Goal: Communication & Community: Answer question/provide support

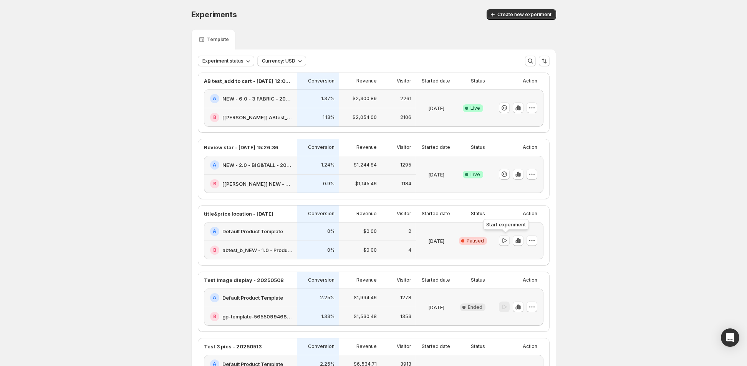
click at [507, 242] on icon "button" at bounding box center [504, 241] width 8 height 8
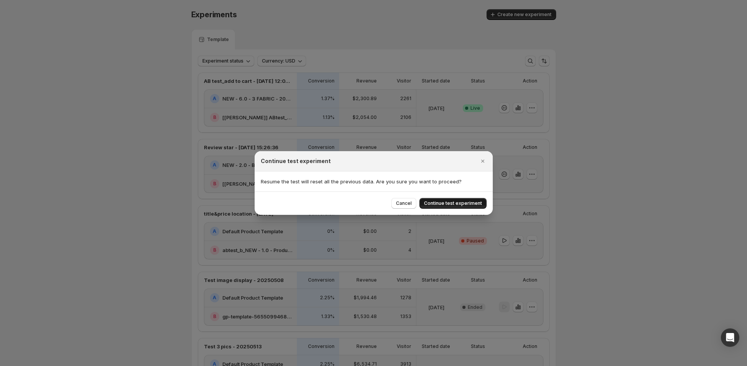
click at [450, 205] on span "Continue test experiment" at bounding box center [453, 203] width 58 height 6
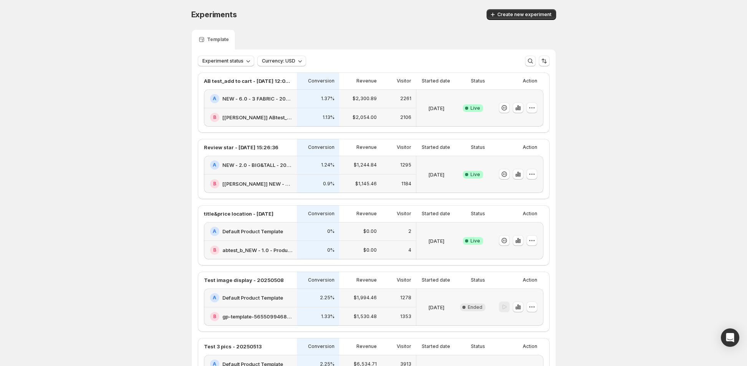
drag, startPoint x: 139, startPoint y: 330, endPoint x: 132, endPoint y: 321, distance: 10.8
drag, startPoint x: 152, startPoint y: 200, endPoint x: 173, endPoint y: 203, distance: 20.6
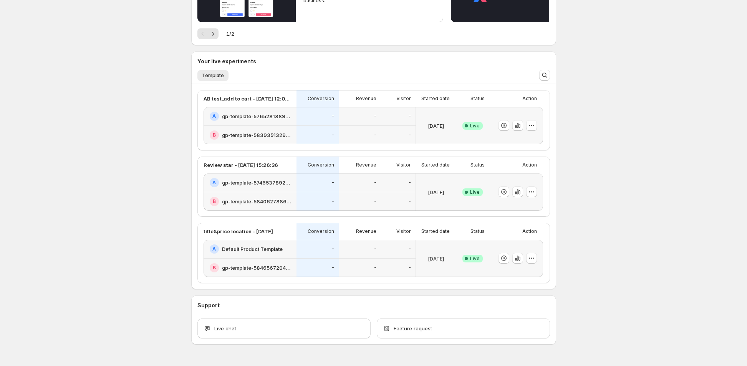
scroll to position [143, 0]
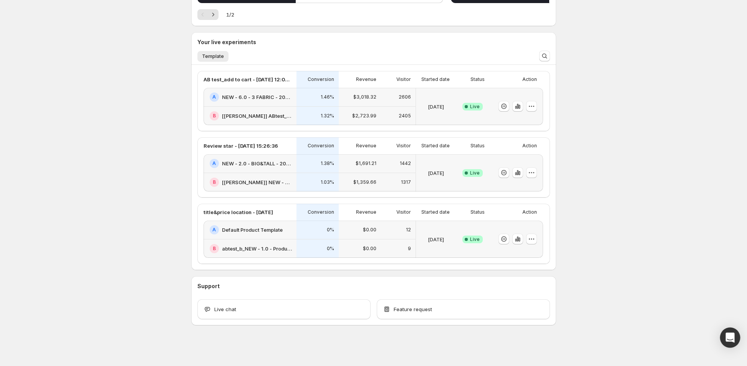
click at [736, 339] on div "Open Intercom Messenger" at bounding box center [730, 338] width 20 height 20
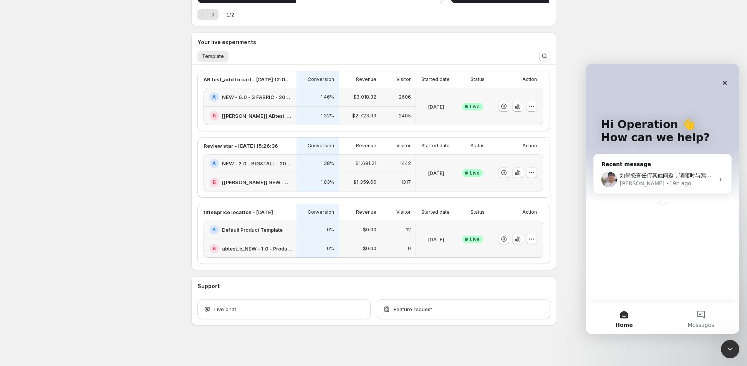
scroll to position [0, 0]
click at [657, 176] on span "如果您有任何其他问题，请随时与我联系。我将非常乐意第一时间为您提供帮助。 此致敬礼，" at bounding box center [731, 175] width 222 height 6
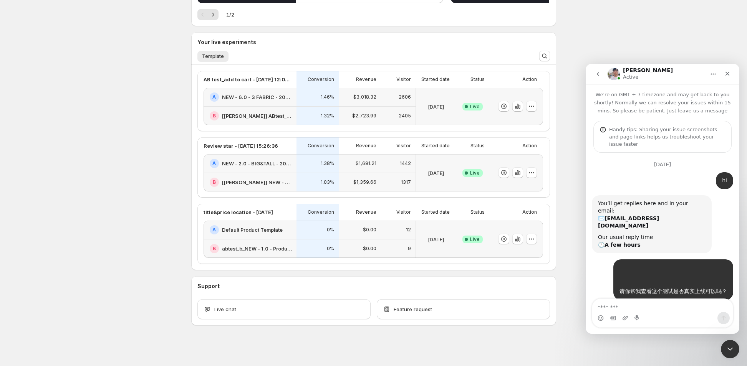
scroll to position [3351, 0]
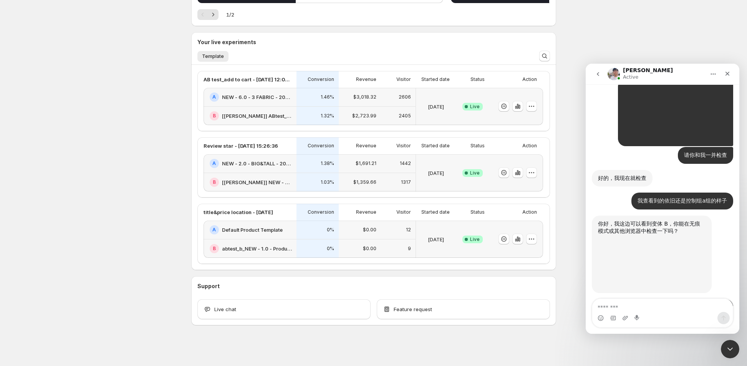
click at [629, 304] on textarea "Message…" at bounding box center [662, 305] width 141 height 13
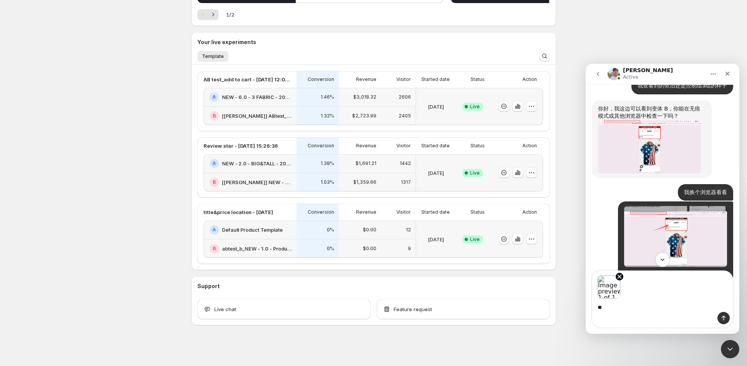
type textarea "**"
click at [660, 262] on icon "Scroll to bottom" at bounding box center [662, 260] width 7 height 7
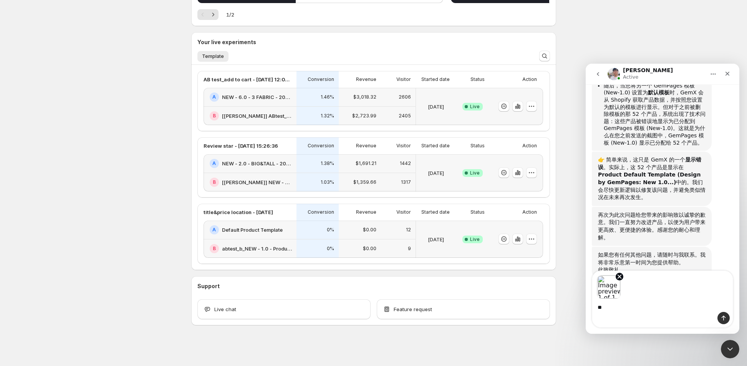
scroll to position [5764, 0]
click at [607, 309] on textarea "**" at bounding box center [662, 305] width 141 height 13
drag, startPoint x: 598, startPoint y: 150, endPoint x: 659, endPoint y: 159, distance: 62.1
click at [659, 159] on div "👉 简单来说，这只是 GemX 的一个 显示错误 。实际上，这 52 个产品是显示在 Product Default Template (Design by …" at bounding box center [652, 177] width 108 height 45
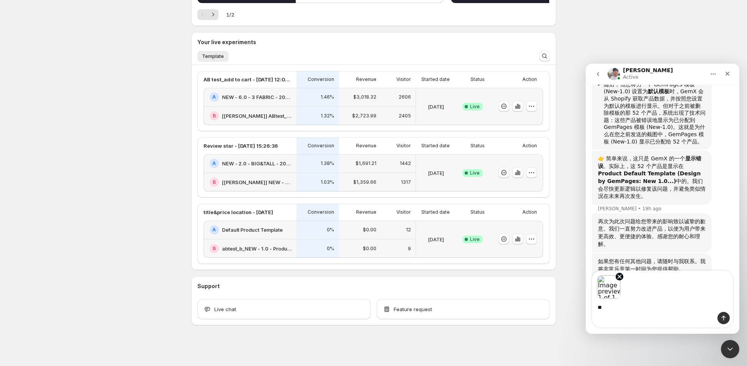
click at [712, 167] on div "👉 简单来说，这只是 GemX 的一个 显示错误 。实际上，这 52 个产品是显示在 Product Default Template (Design by …" at bounding box center [662, 182] width 141 height 63
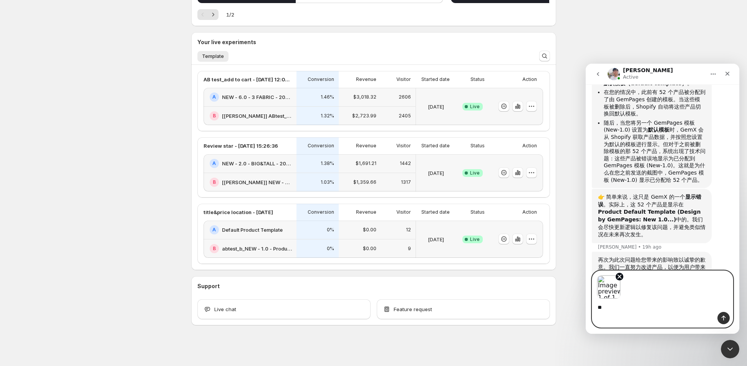
drag, startPoint x: 614, startPoint y: 311, endPoint x: 606, endPoint y: 309, distance: 8.2
click at [613, 311] on textarea "**" at bounding box center [662, 305] width 141 height 13
drag, startPoint x: 606, startPoint y: 309, endPoint x: 573, endPoint y: 308, distance: 33.0
click at [586, 308] on html "Antony Active We're on GMT + 7 timezone and may get back to you shortly! Normal…" at bounding box center [663, 199] width 154 height 270
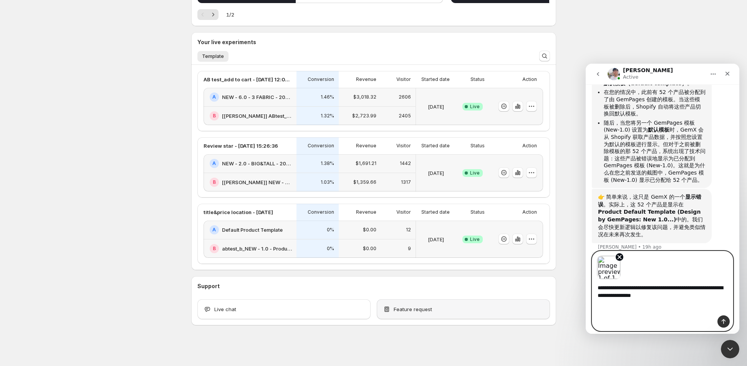
type textarea "**********"
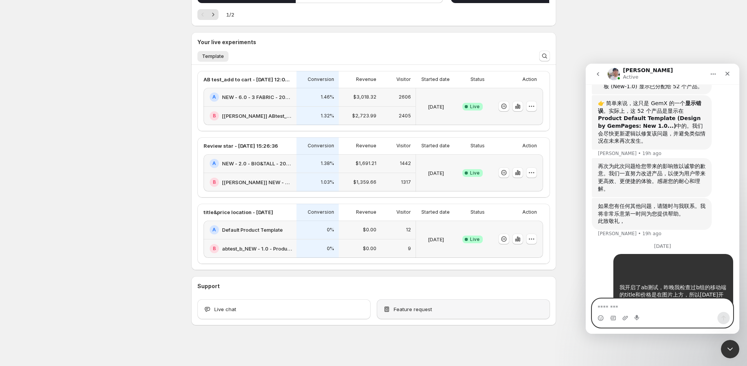
scroll to position [5825, 0]
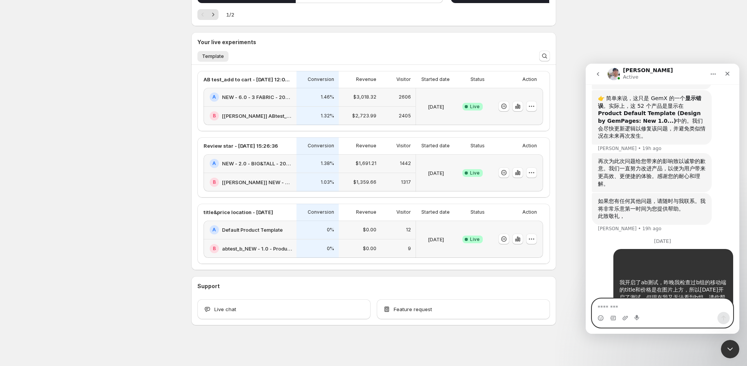
click at [137, 218] on div "Welcome to GemX , Operation EO Info Content Testing GemX: CRO & A/B Test optimi…" at bounding box center [373, 112] width 747 height 510
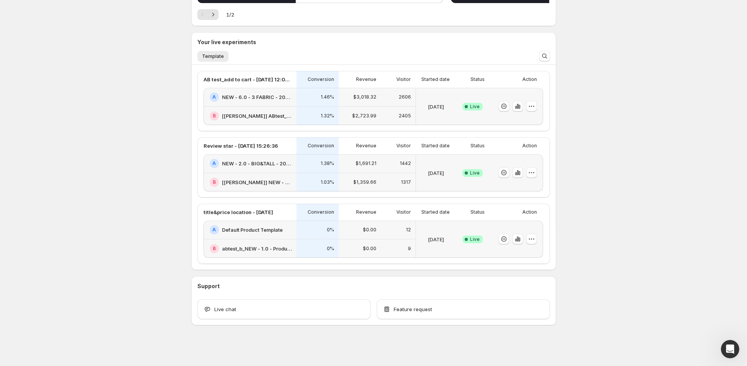
click at [159, 233] on div "Welcome to GemX , Operation EO Info Content Testing GemX: CRO & A/B Test optimi…" at bounding box center [373, 112] width 747 height 510
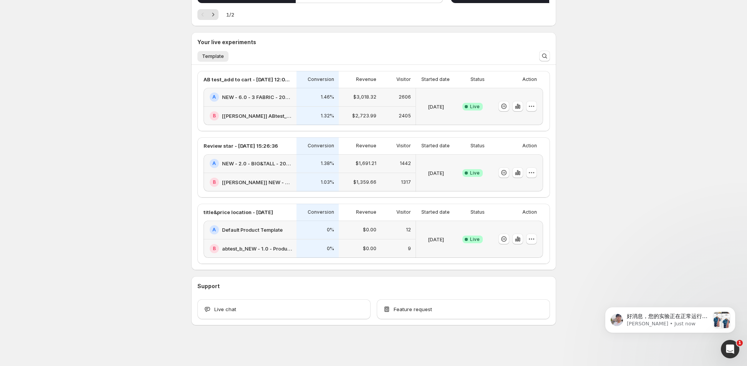
scroll to position [0, 0]
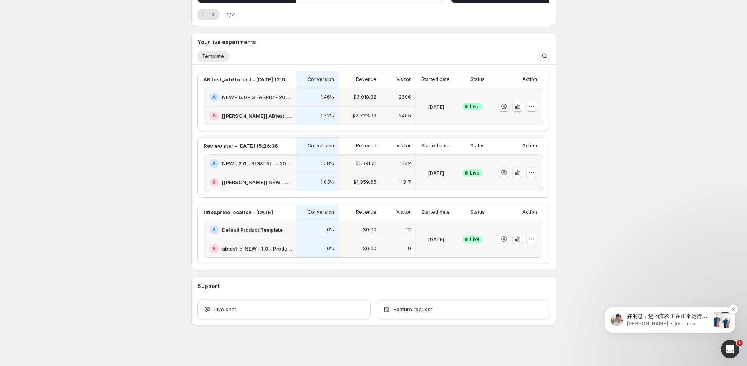
click at [676, 320] on p "好消息，您的实验正在正常运行，如您在这里看到的那样。我可以看到两个版本，而且它们的设置都是您期望的正确配置。" at bounding box center [668, 317] width 83 height 8
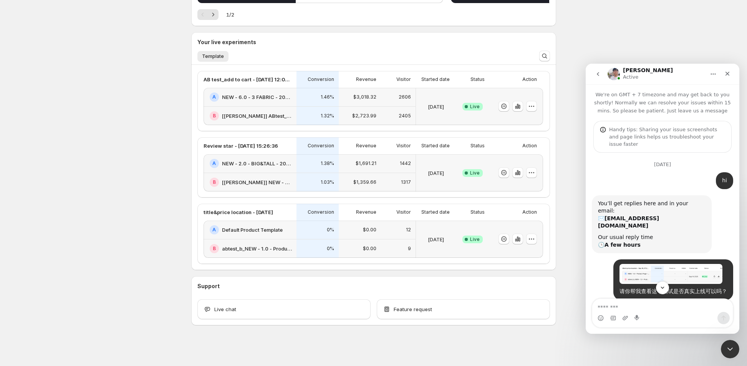
scroll to position [1, 0]
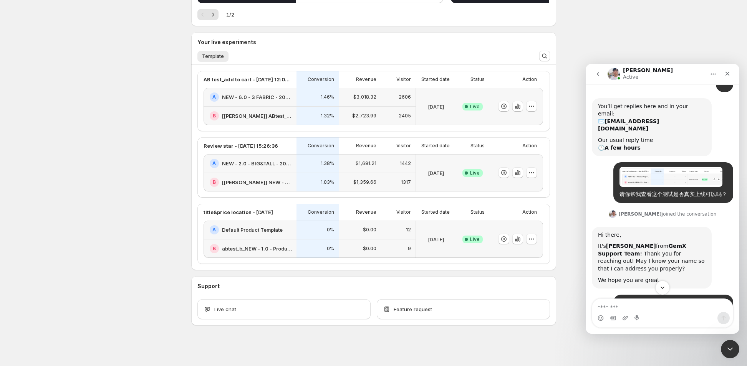
click at [661, 288] on icon "Scroll to bottom" at bounding box center [662, 288] width 4 height 2
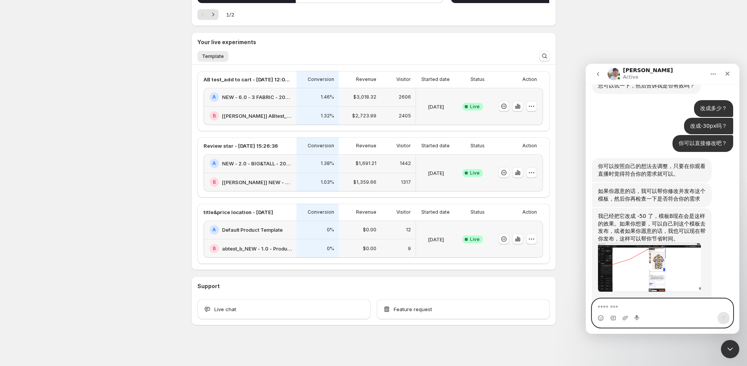
click at [631, 306] on textarea "Message…" at bounding box center [662, 305] width 141 height 13
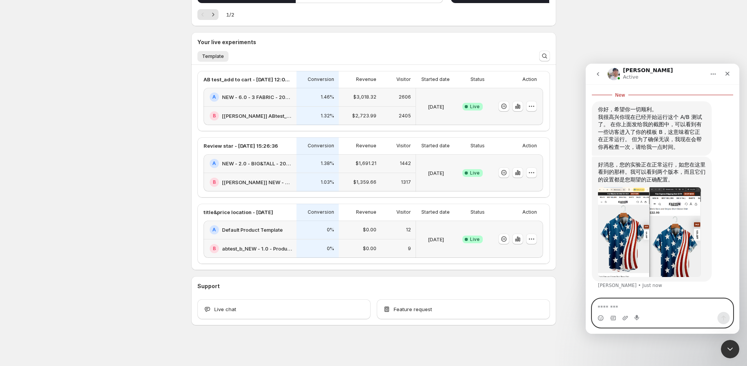
scroll to position [6046, 0]
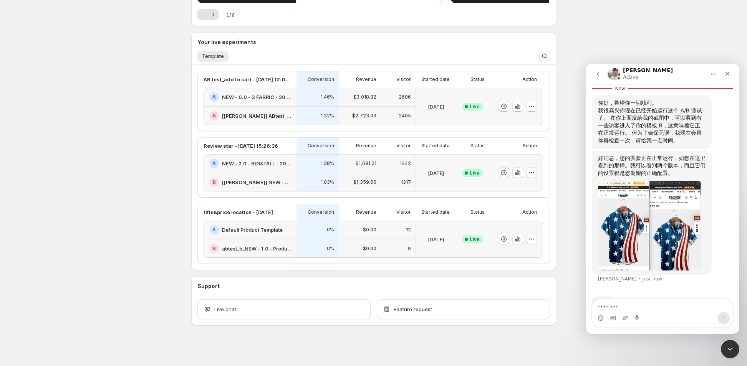
click at [663, 211] on img "Antony says…" at bounding box center [649, 226] width 103 height 90
click at [661, 219] on div "Intercom messenger" at bounding box center [373, 183] width 747 height 366
click at [667, 222] on img "Antony says…" at bounding box center [649, 226] width 103 height 90
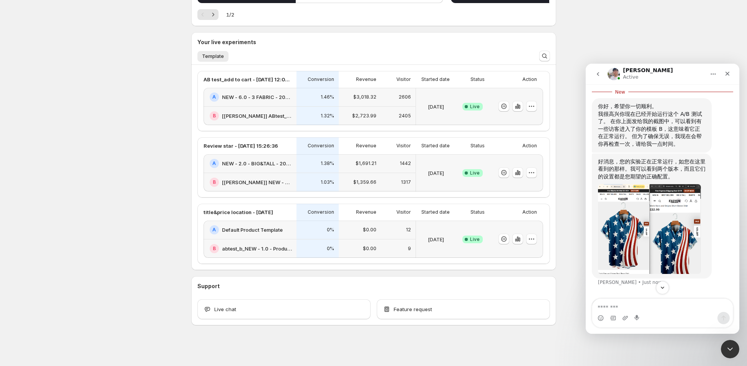
scroll to position [6046, 0]
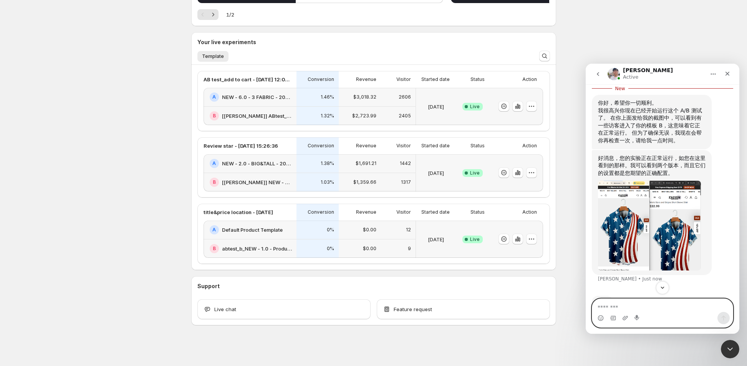
click at [632, 307] on textarea "Message…" at bounding box center [662, 305] width 141 height 13
type textarea "****"
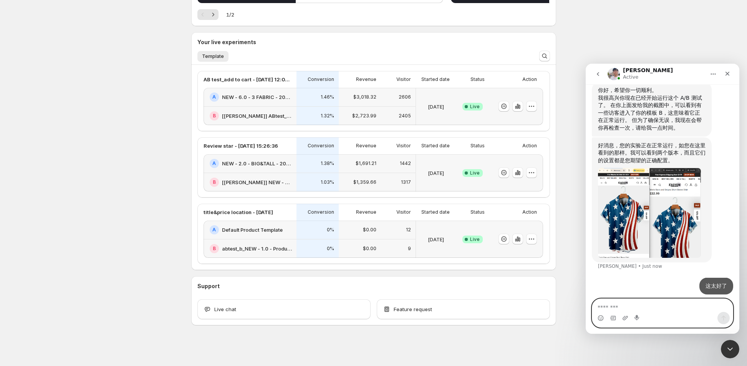
scroll to position [6056, 0]
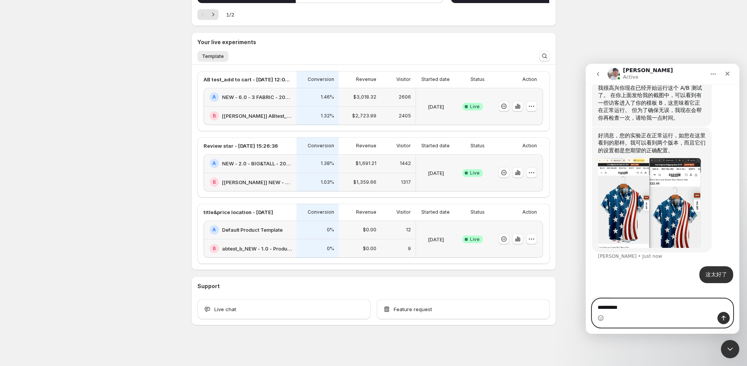
type textarea "***"
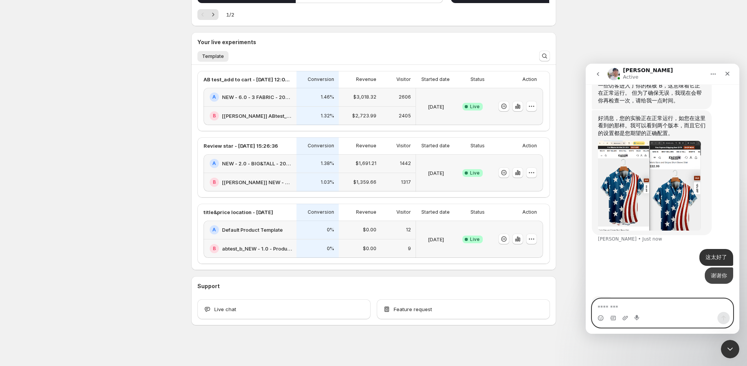
scroll to position [6074, 0]
click at [687, 159] on img "Antony says…" at bounding box center [649, 186] width 103 height 90
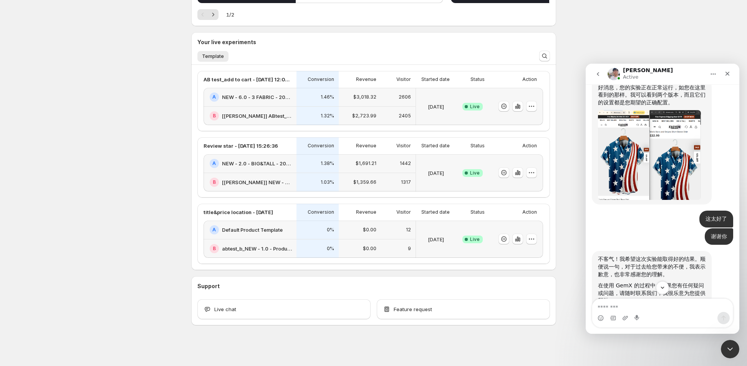
scroll to position [6109, 0]
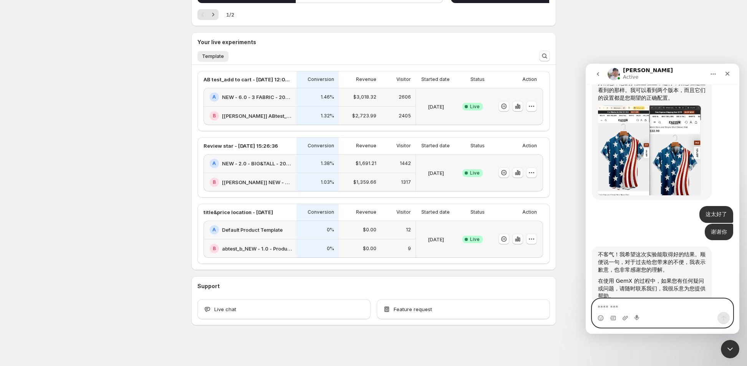
click at [619, 308] on textarea "Message…" at bounding box center [662, 305] width 141 height 13
click at [93, 167] on div "Welcome to GemX , Operation EO Info Content Testing GemX: CRO & A/B Test optimi…" at bounding box center [373, 112] width 747 height 510
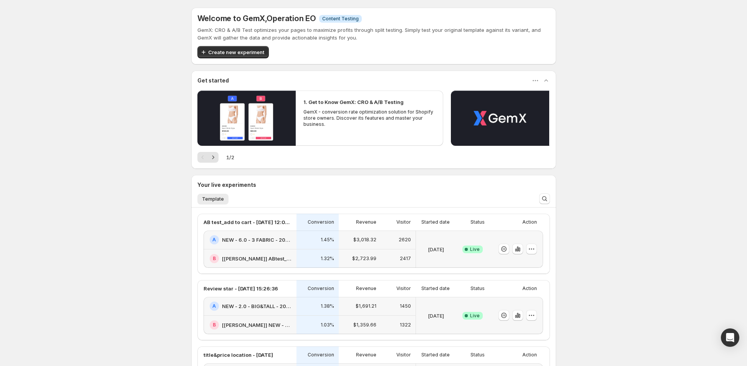
click at [71, 189] on div "Welcome to GemX , Operation EO Info Content Testing GemX: CRO & A/B Test optimi…" at bounding box center [373, 255] width 747 height 510
click at [642, 240] on div "Welcome to GemX , Operation EO Info Content Testing GemX: CRO & A/B Test optimi…" at bounding box center [373, 255] width 747 height 510
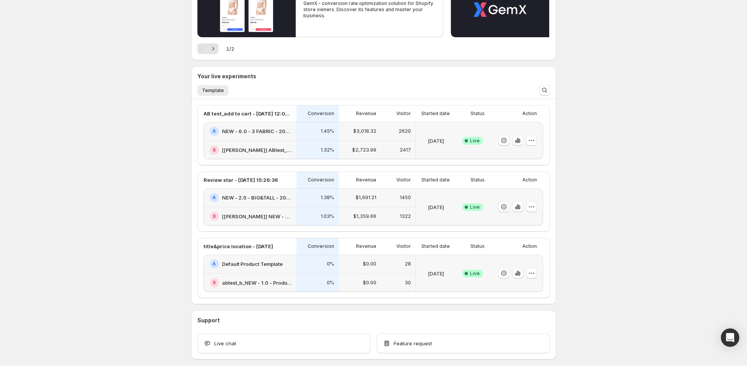
scroll to position [143, 0]
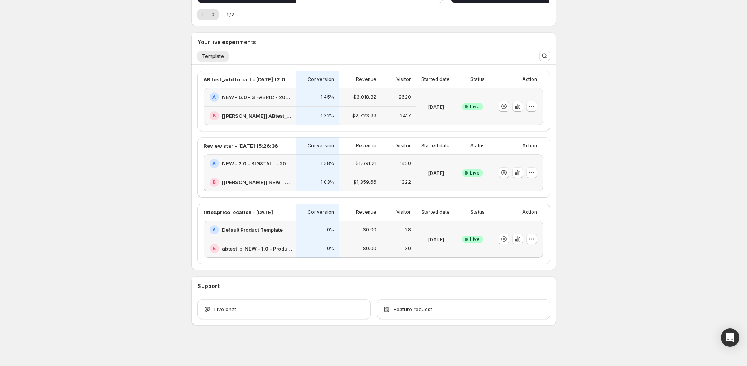
click at [134, 233] on div "Welcome to GemX , Operation EO Info Content Testing GemX: CRO & A/B Test optimi…" at bounding box center [373, 112] width 747 height 510
drag, startPoint x: 142, startPoint y: 66, endPoint x: 124, endPoint y: 79, distance: 23.1
click at [142, 66] on div "Welcome to GemX , Operation EO Info Content Testing GemX: CRO & A/B Test optimi…" at bounding box center [373, 112] width 747 height 510
click at [171, 121] on div "Welcome to GemX , Operation EO Info Content Testing GemX: CRO & A/B Test optimi…" at bounding box center [373, 112] width 747 height 510
